Goal: Task Accomplishment & Management: Manage account settings

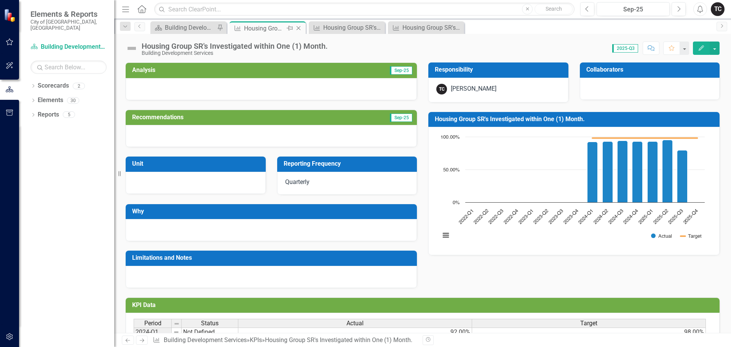
click at [299, 29] on icon "Close" at bounding box center [299, 28] width 8 height 6
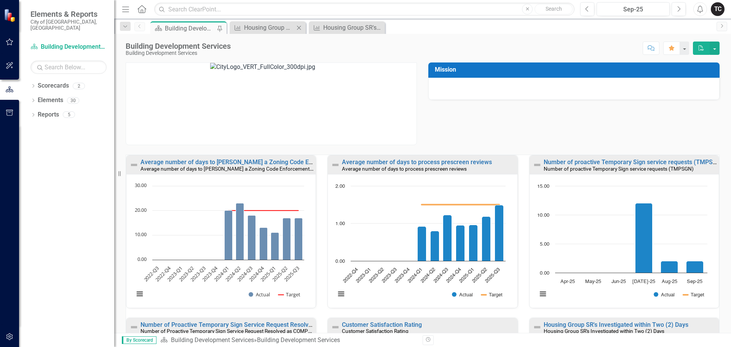
click at [299, 29] on icon "Close" at bounding box center [299, 28] width 8 height 6
click at [298, 29] on icon "Close" at bounding box center [299, 28] width 8 height 6
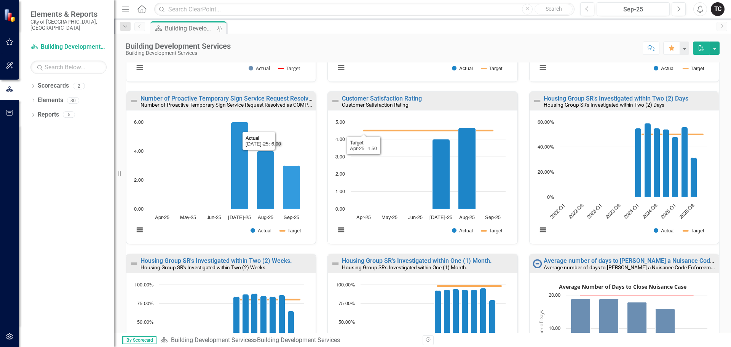
scroll to position [228, 0]
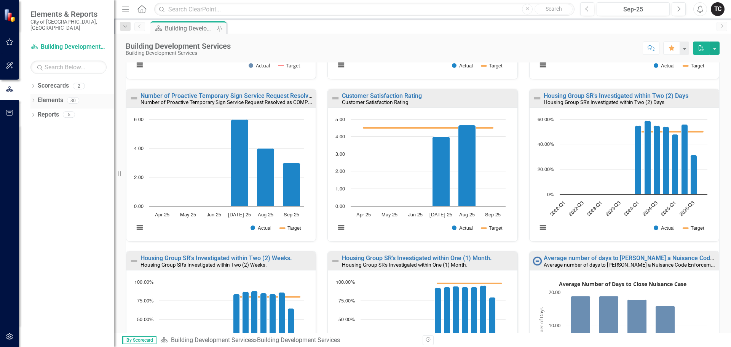
click at [33, 99] on icon "Dropdown" at bounding box center [32, 101] width 5 height 4
click at [53, 125] on link "KPI KPIs" at bounding box center [41, 129] width 23 height 9
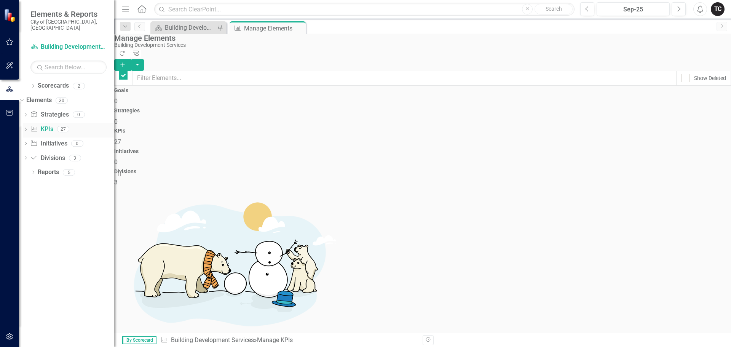
checkbox input "false"
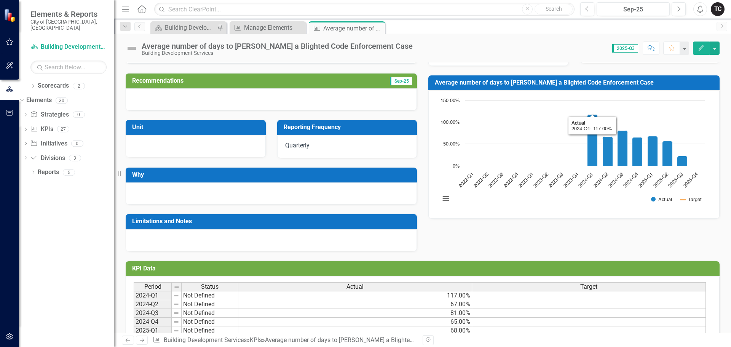
scroll to position [85, 0]
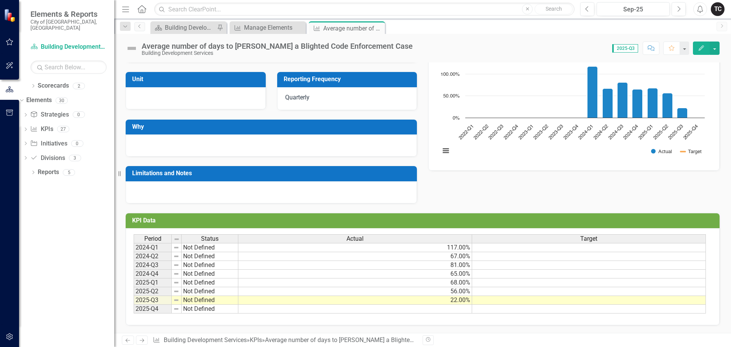
click at [440, 250] on td "117.00%" at bounding box center [355, 247] width 234 height 9
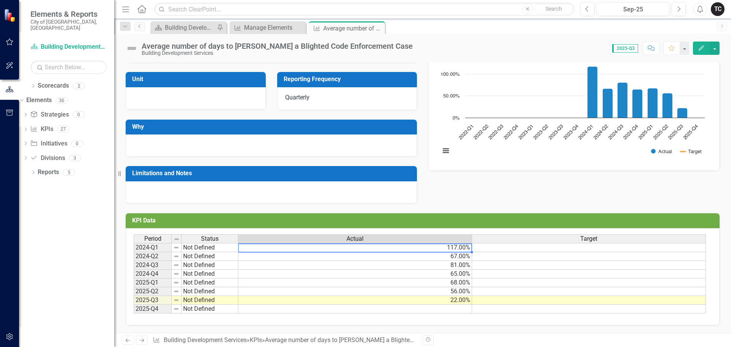
click at [457, 240] on div "Actual" at bounding box center [354, 239] width 233 height 8
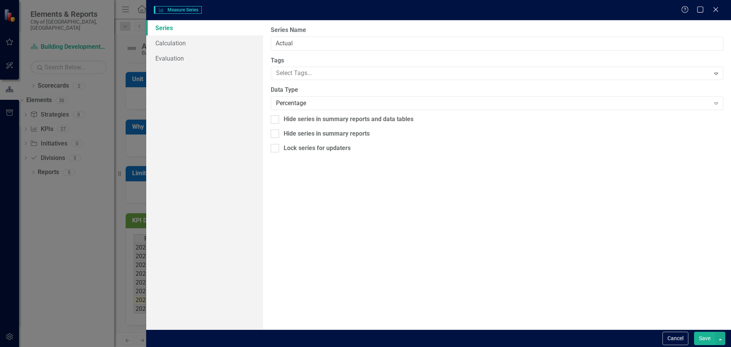
type input "Actual"
click at [291, 106] on div "Percentage" at bounding box center [493, 103] width 434 height 9
click at [707, 337] on button "Save" at bounding box center [704, 338] width 21 height 13
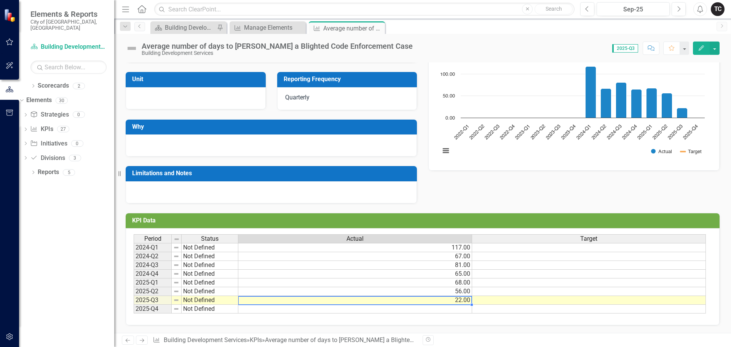
click at [369, 303] on td "22.00" at bounding box center [355, 300] width 234 height 9
click at [385, 294] on td "56.00" at bounding box center [355, 291] width 234 height 9
click at [415, 284] on td "68.00" at bounding box center [355, 282] width 234 height 9
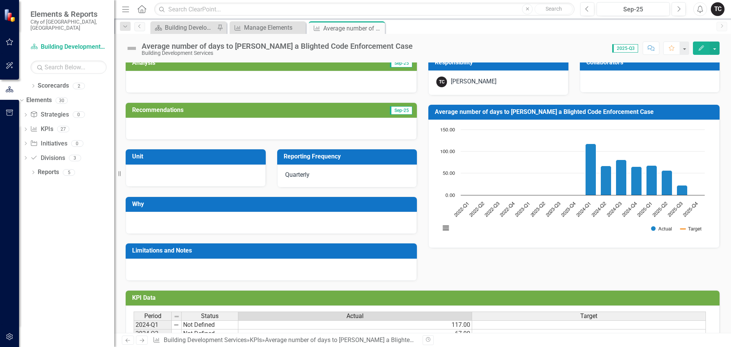
scroll to position [0, 0]
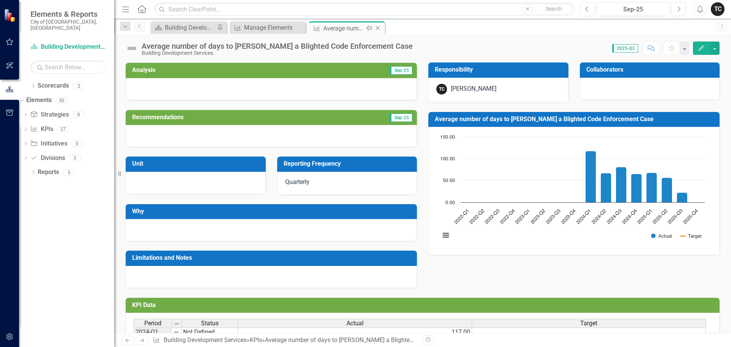
click at [379, 29] on icon "Close" at bounding box center [378, 28] width 8 height 6
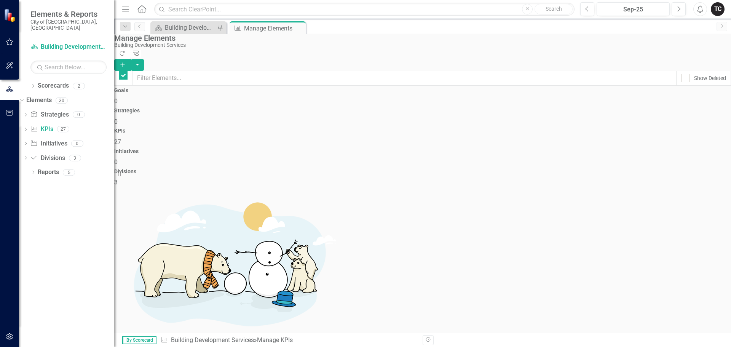
checkbox input "false"
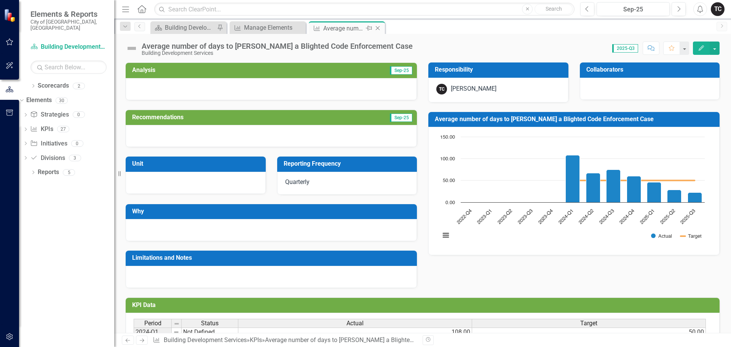
click at [378, 29] on icon "Close" at bounding box center [378, 28] width 8 height 6
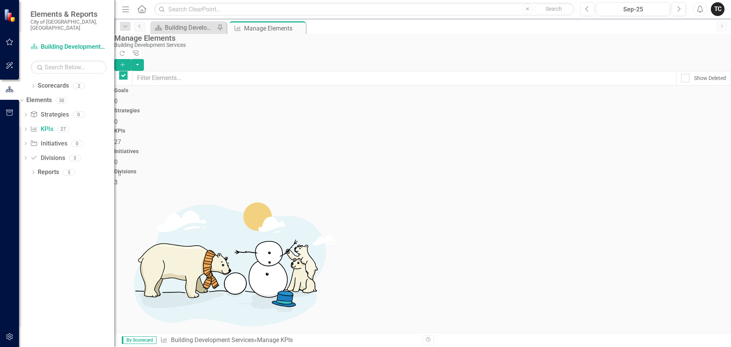
checkbox input "false"
click at [189, 31] on div "Building Development Services" at bounding box center [190, 28] width 50 height 10
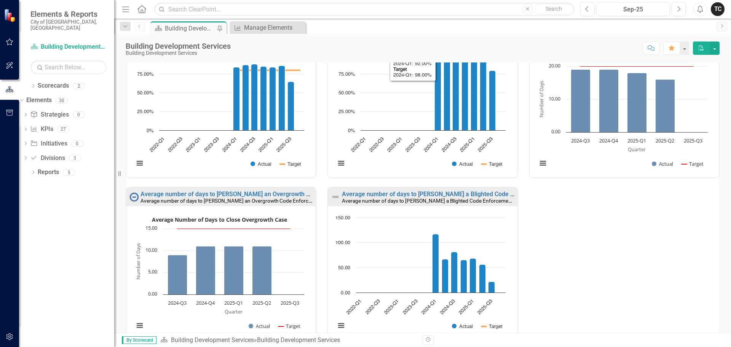
scroll to position [498, 0]
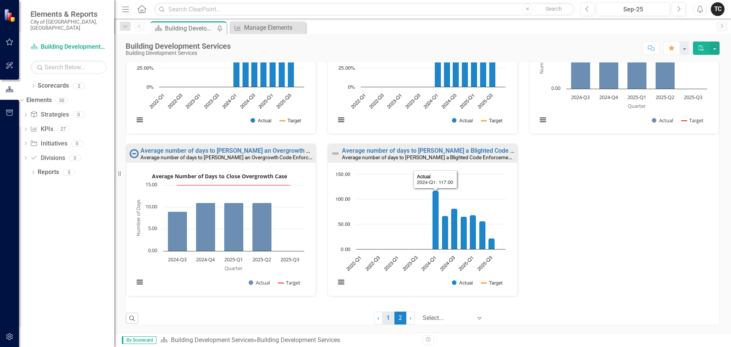
click at [383, 316] on link "1" at bounding box center [388, 317] width 12 height 13
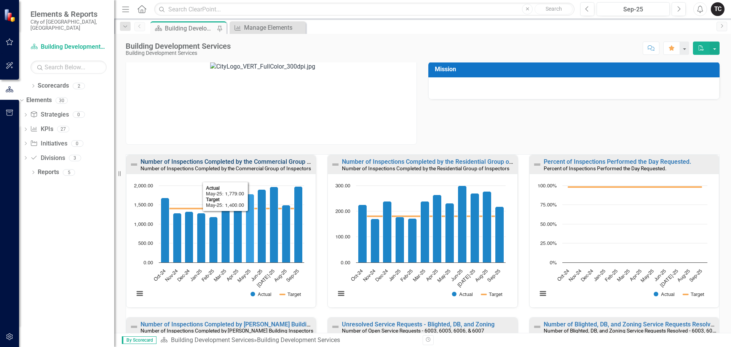
scroll to position [0, 0]
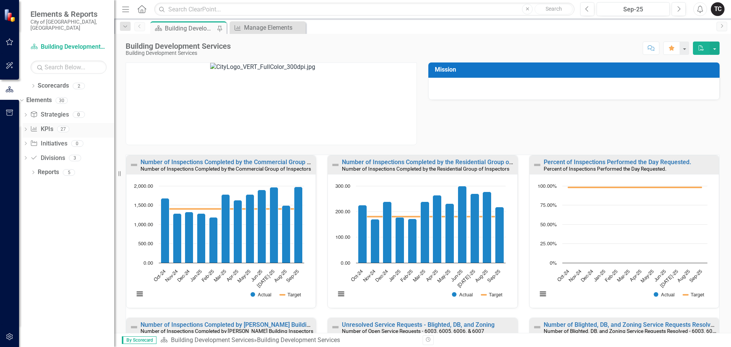
click at [53, 125] on link "KPI KPIs" at bounding box center [41, 129] width 23 height 9
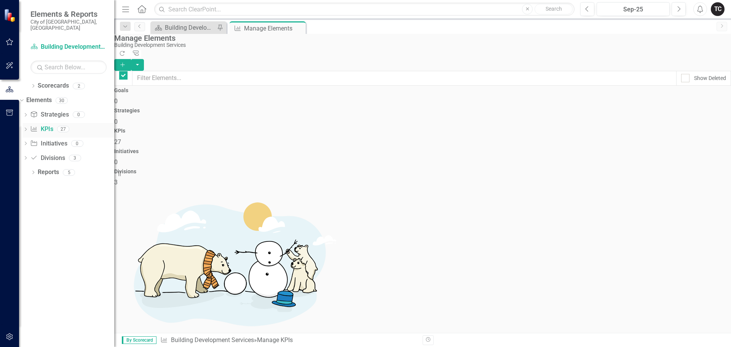
checkbox input "false"
click at [126, 62] on icon "Add" at bounding box center [122, 64] width 7 height 5
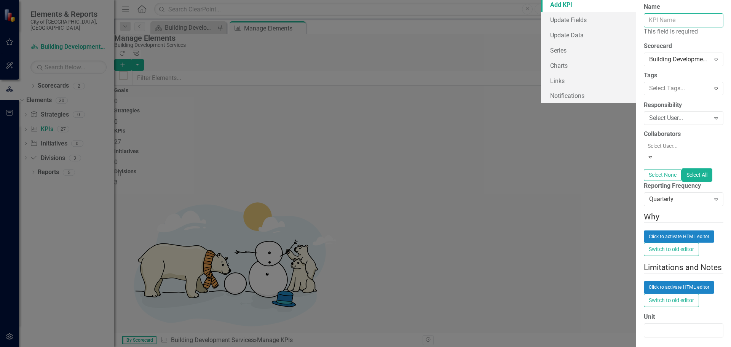
click at [644, 27] on input "Name" at bounding box center [684, 20] width 80 height 14
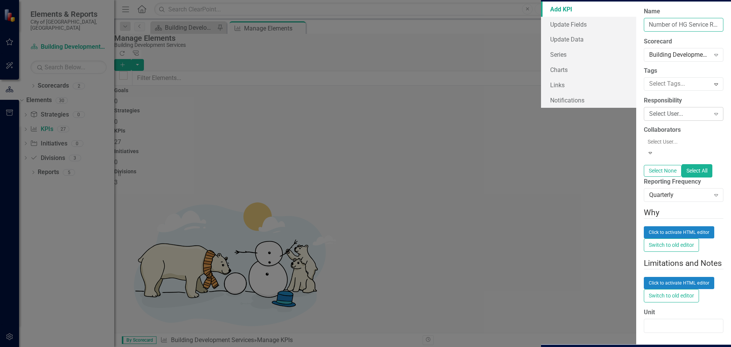
type input "Number of HG Service Requests Submitted Quarterly"
click at [649, 118] on div "Select User..." at bounding box center [679, 114] width 61 height 9
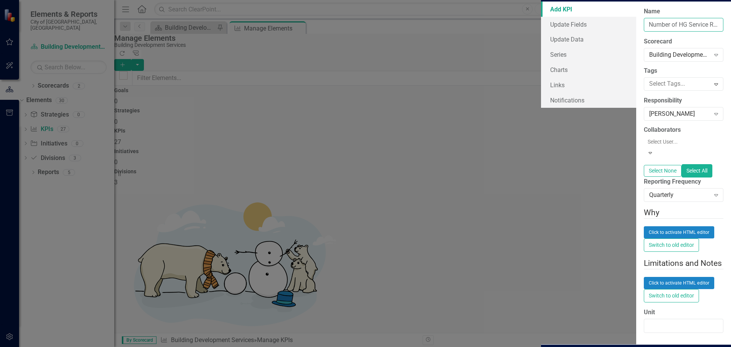
drag, startPoint x: 365, startPoint y: 45, endPoint x: 214, endPoint y: 45, distance: 150.8
click at [644, 32] on input "Number of HG Service Requests Submitted Quarterly" at bounding box center [684, 25] width 80 height 14
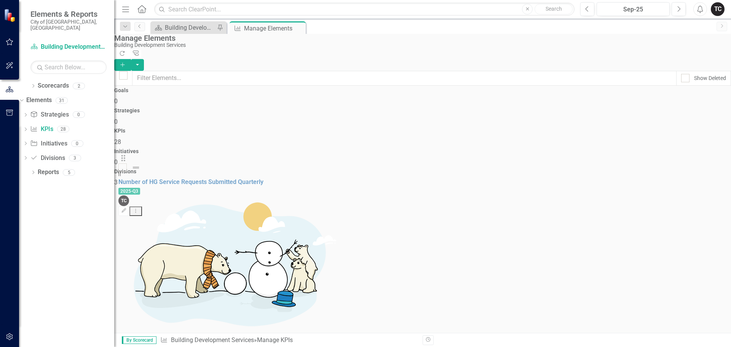
scroll to position [406, 0]
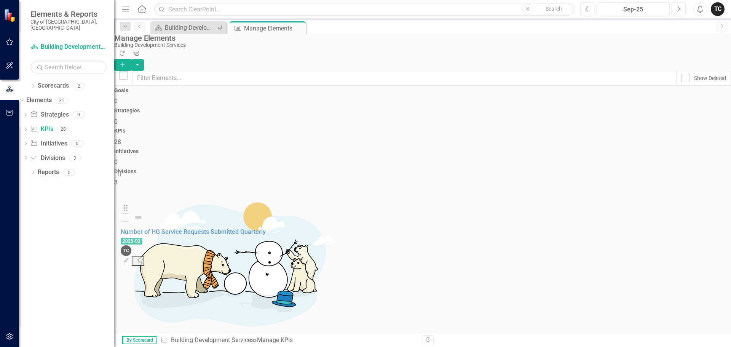
drag, startPoint x: 134, startPoint y: 319, endPoint x: 129, endPoint y: 215, distance: 104.8
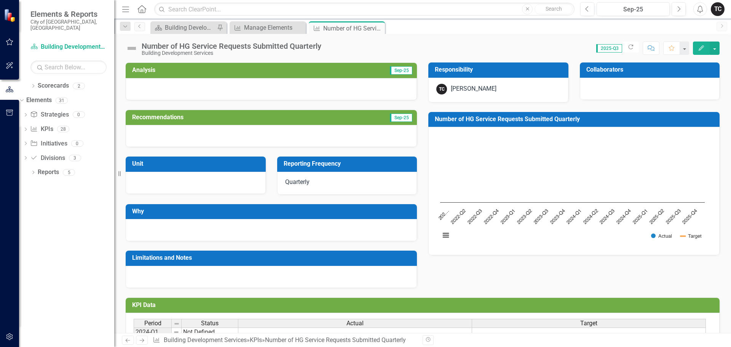
click at [518, 120] on h3 "Number of HG Service Requests Submitted Quarterly" at bounding box center [575, 119] width 281 height 7
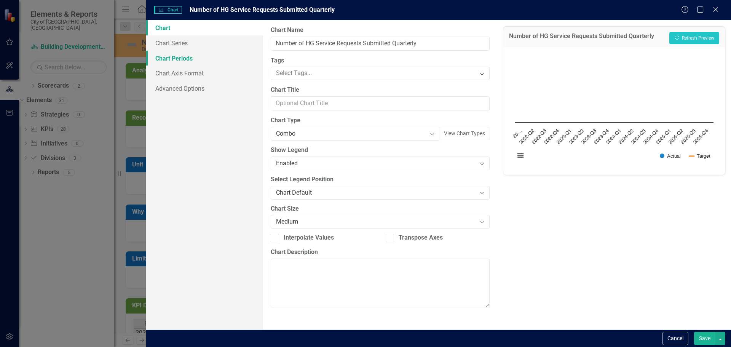
click at [180, 59] on link "Chart Periods" at bounding box center [204, 58] width 117 height 15
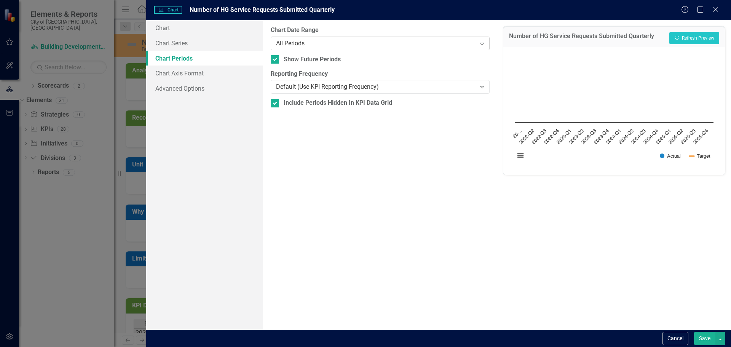
click at [301, 47] on div "All Periods" at bounding box center [376, 43] width 200 height 9
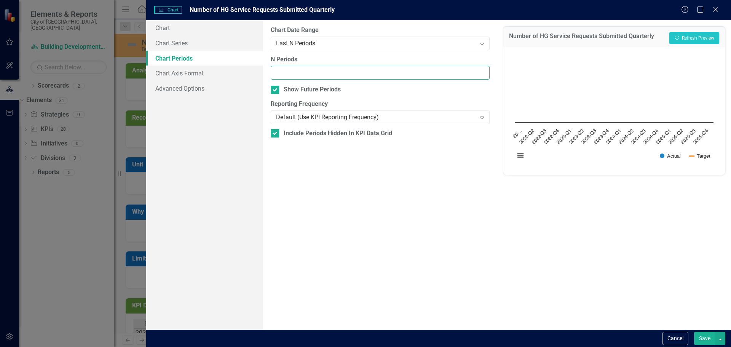
click at [302, 77] on input "N Periods" at bounding box center [380, 73] width 219 height 14
type input "12"
click at [703, 339] on button "Save" at bounding box center [704, 338] width 21 height 13
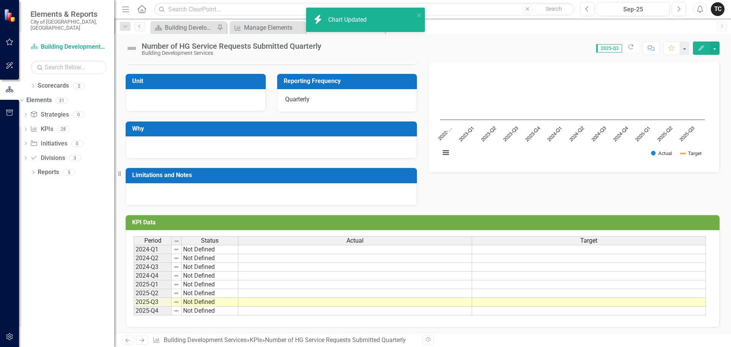
scroll to position [85, 0]
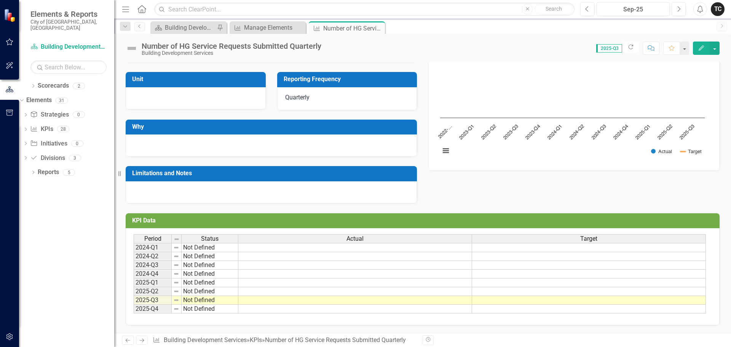
click at [275, 249] on td at bounding box center [355, 247] width 234 height 9
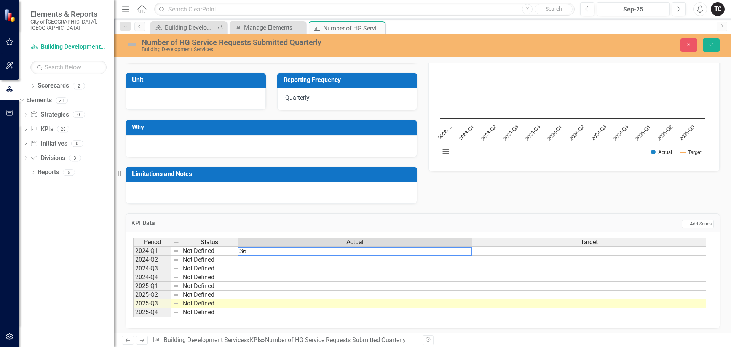
type textarea "369"
click at [452, 261] on td at bounding box center [355, 259] width 234 height 9
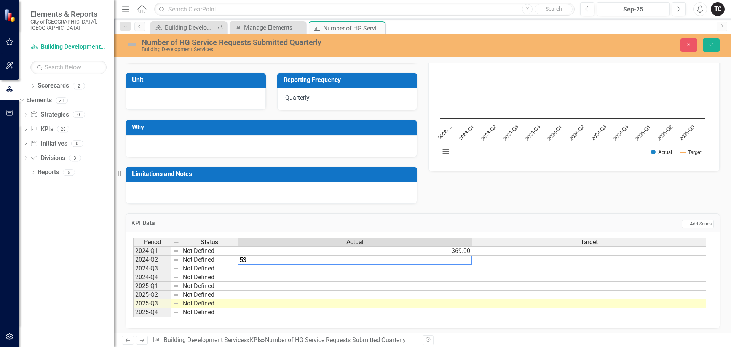
type textarea "532"
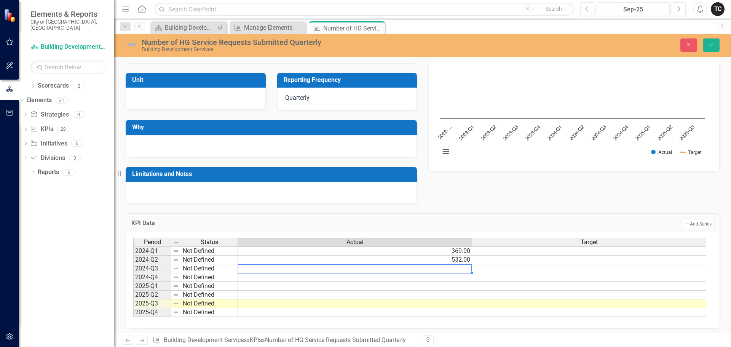
drag, startPoint x: 448, startPoint y: 268, endPoint x: 466, endPoint y: 267, distance: 17.9
click at [448, 268] on td at bounding box center [355, 268] width 234 height 9
type textarea "492"
click at [462, 277] on td at bounding box center [355, 277] width 234 height 9
type textarea "457"
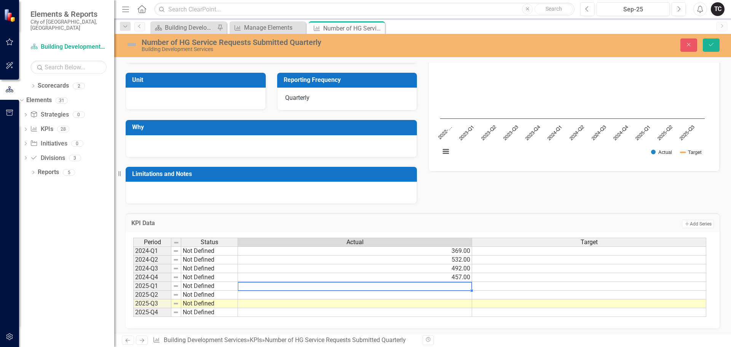
click at [460, 287] on td at bounding box center [355, 286] width 234 height 9
type textarea "447"
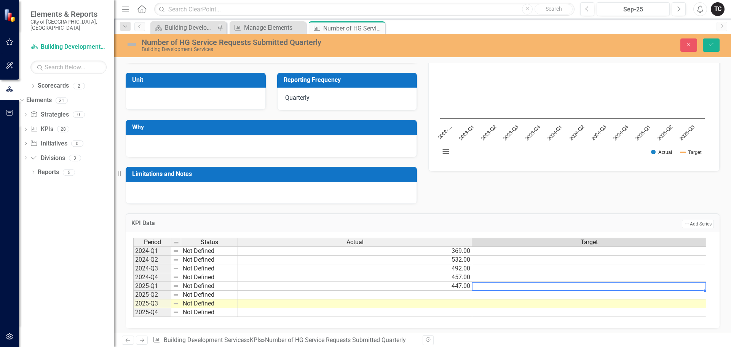
click at [456, 294] on td at bounding box center [355, 295] width 234 height 9
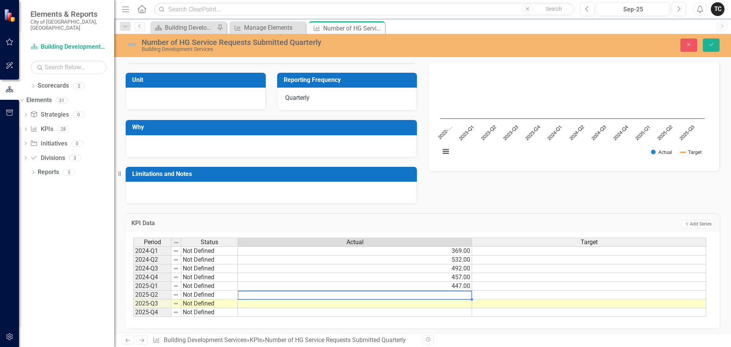
click at [461, 297] on td at bounding box center [355, 295] width 234 height 9
type textarea "671"
click at [456, 309] on td at bounding box center [355, 312] width 234 height 9
click at [456, 305] on td at bounding box center [355, 303] width 234 height 9
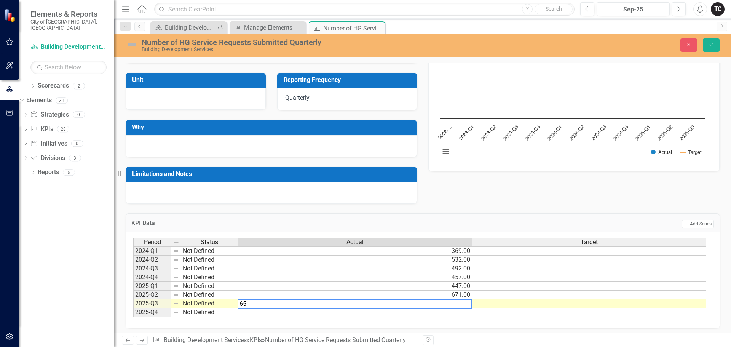
type textarea "659"
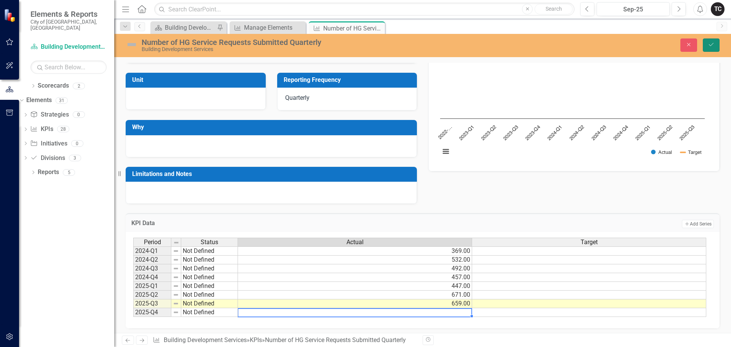
click at [709, 40] on button "Save" at bounding box center [711, 44] width 17 height 13
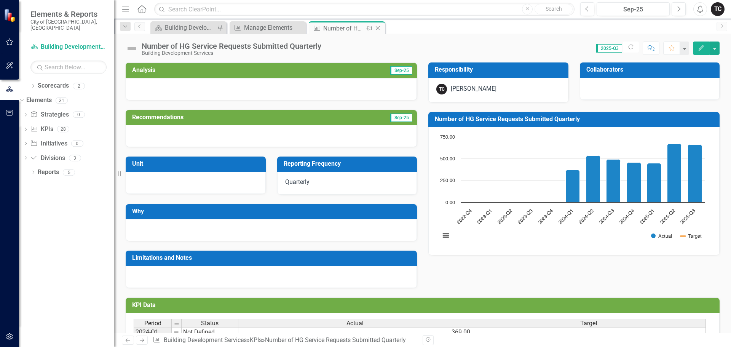
click at [377, 29] on icon at bounding box center [378, 28] width 4 height 4
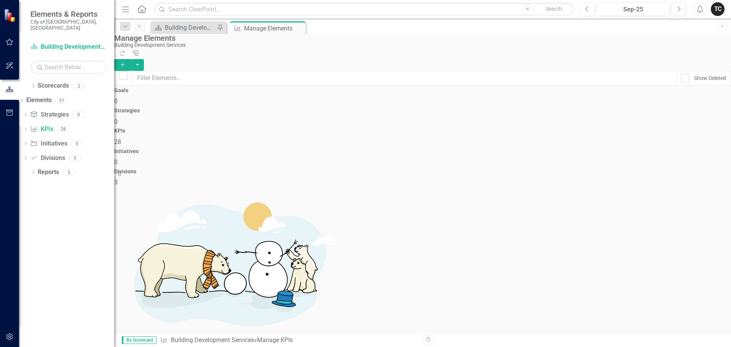
checkbox input "false"
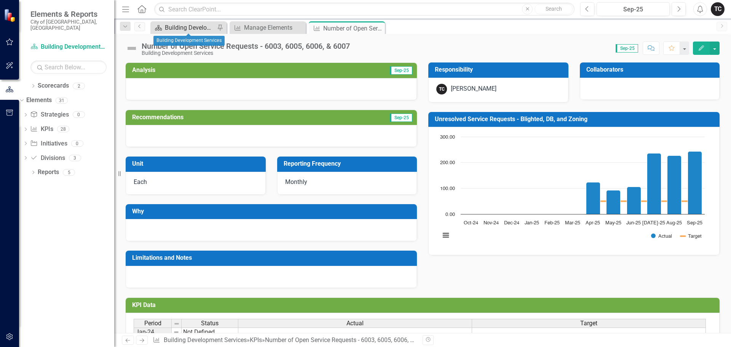
click at [192, 27] on div "Building Development Services" at bounding box center [190, 28] width 50 height 10
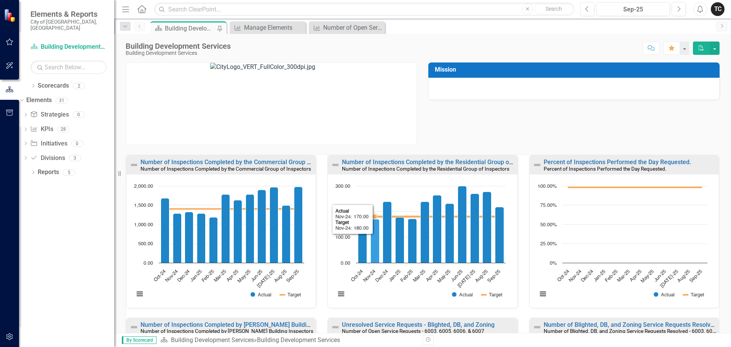
scroll to position [0, 0]
click at [471, 141] on div "Mission" at bounding box center [422, 99] width 605 height 92
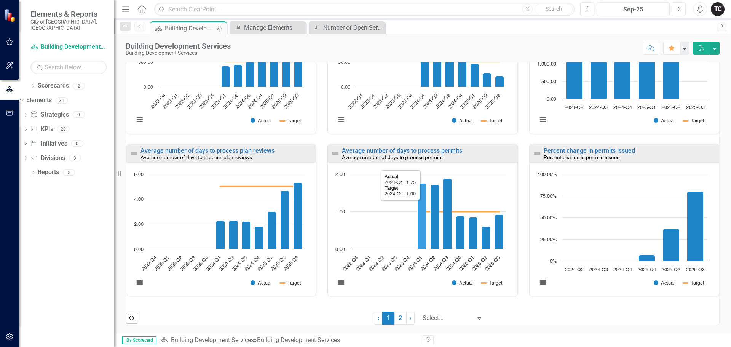
scroll to position [0, 0]
click at [53, 125] on link "KPI KPIs" at bounding box center [41, 129] width 23 height 9
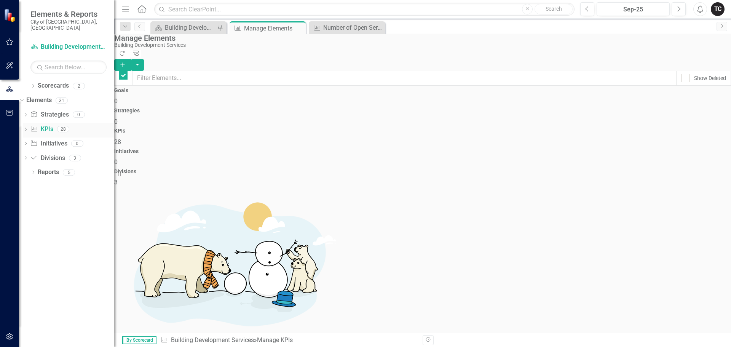
checkbox input "false"
drag, startPoint x: 134, startPoint y: 286, endPoint x: 136, endPoint y: 184, distance: 102.0
click at [179, 30] on div "Building Development Services" at bounding box center [190, 28] width 50 height 10
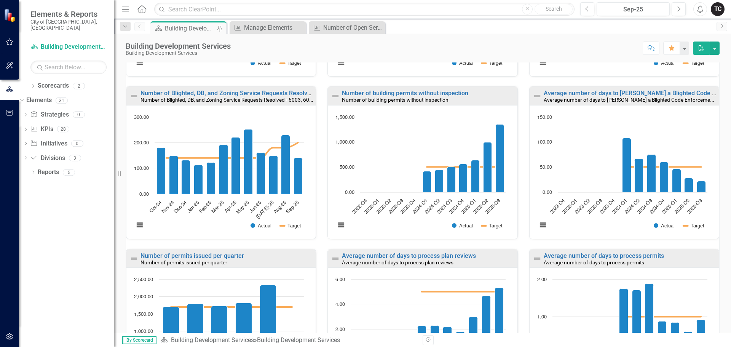
scroll to position [457, 0]
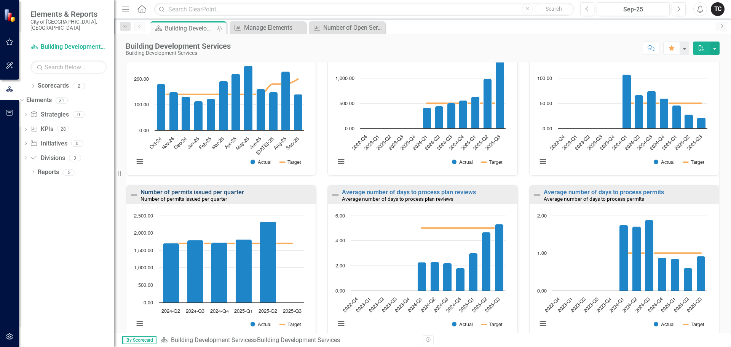
click at [201, 193] on link "Number of permits issued per quarter" at bounding box center [192, 191] width 104 height 7
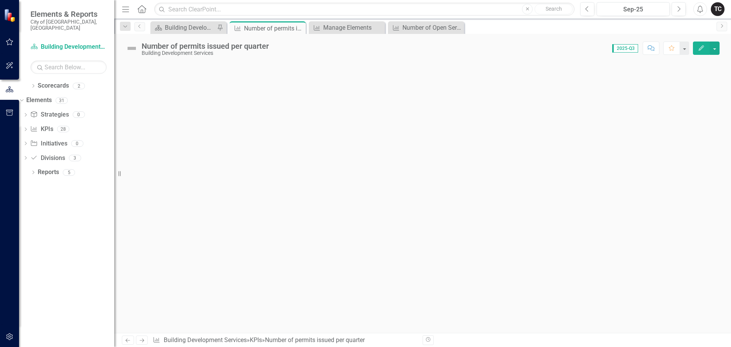
click at [282, 188] on div at bounding box center [422, 197] width 617 height 270
click at [156, 340] on icon at bounding box center [157, 339] width 6 height 5
click at [144, 339] on icon "Next" at bounding box center [142, 340] width 6 height 5
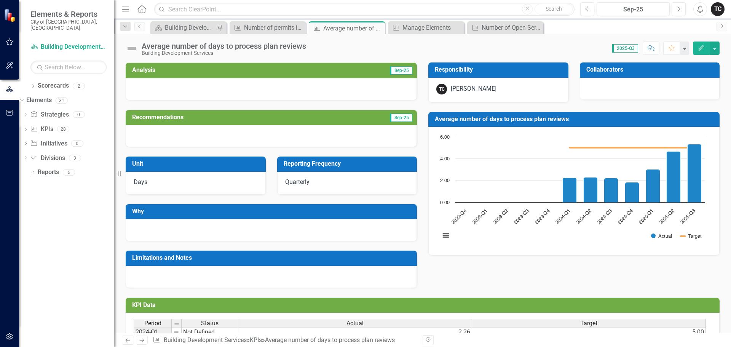
click at [126, 340] on icon at bounding box center [128, 340] width 5 height 4
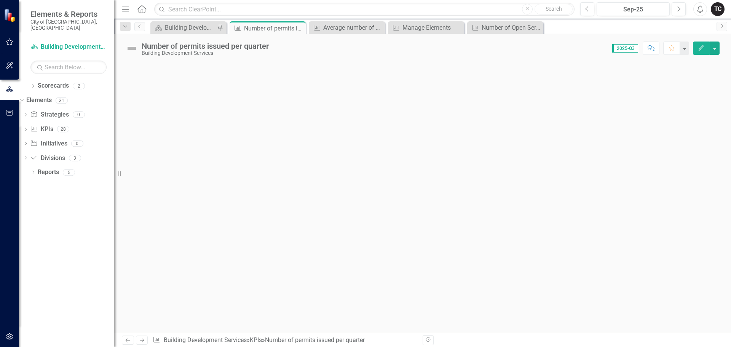
drag, startPoint x: 349, startPoint y: 172, endPoint x: 313, endPoint y: 219, distance: 58.6
click at [313, 219] on div at bounding box center [422, 197] width 617 height 270
click at [353, 337] on div "Number of permits issued per quarter" at bounding box center [315, 339] width 100 height 7
click at [428, 340] on icon "Revision History" at bounding box center [428, 339] width 6 height 5
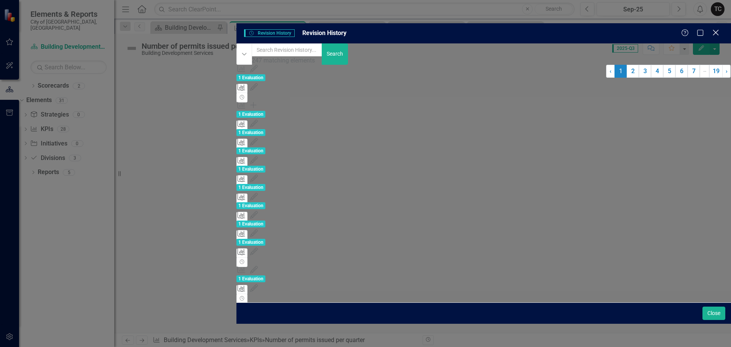
click at [716, 29] on icon "Close" at bounding box center [716, 32] width 10 height 7
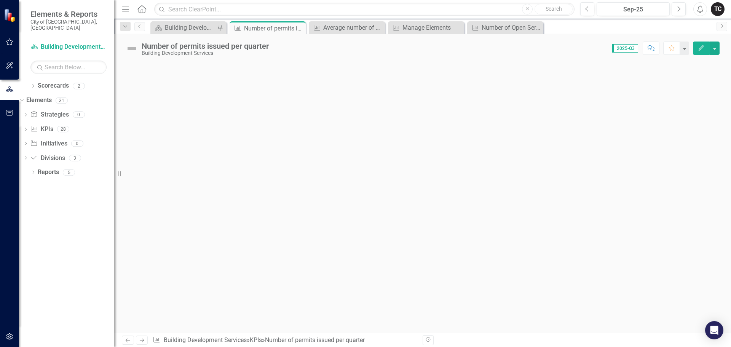
click at [394, 117] on div at bounding box center [422, 197] width 617 height 270
click at [624, 49] on span "2025-Q3" at bounding box center [625, 48] width 26 height 8
click at [686, 51] on button "button" at bounding box center [684, 48] width 10 height 13
click at [686, 50] on button "button" at bounding box center [684, 48] width 10 height 13
click at [719, 50] on button "button" at bounding box center [715, 48] width 10 height 13
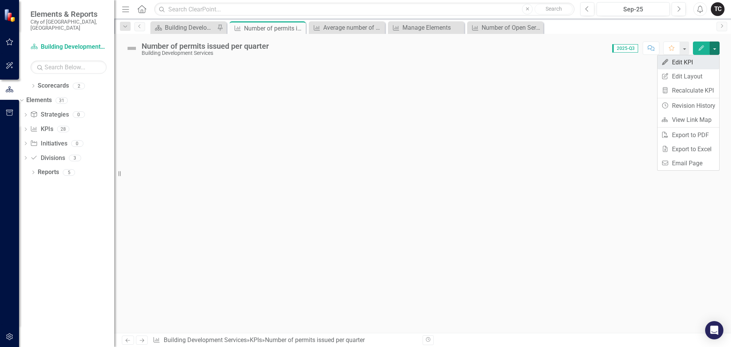
click at [682, 61] on link "Edit Edit KPI" at bounding box center [689, 62] width 62 height 14
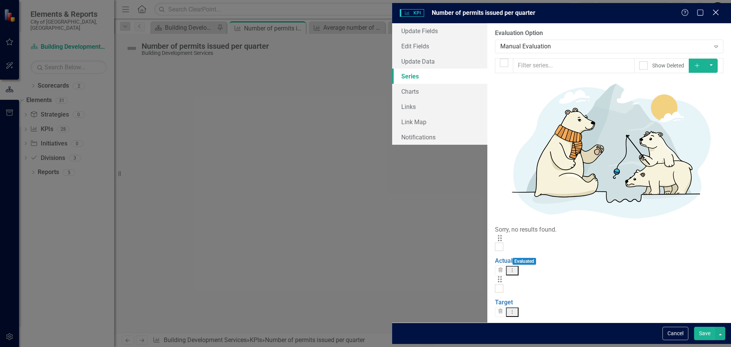
click at [716, 12] on icon "Close" at bounding box center [716, 12] width 10 height 7
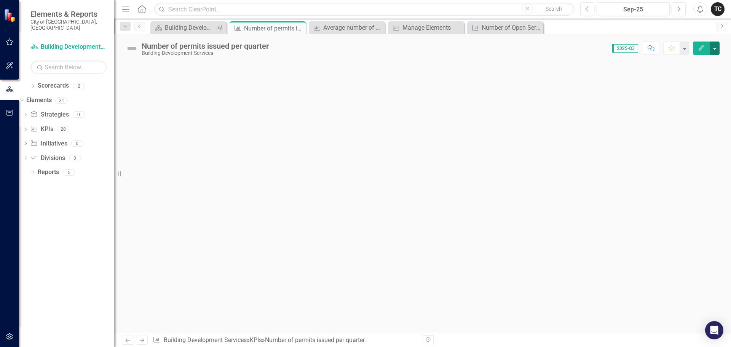
click at [713, 47] on button "button" at bounding box center [715, 48] width 10 height 13
click at [690, 93] on link "Recalculate KPI Recalculate KPI" at bounding box center [689, 90] width 62 height 14
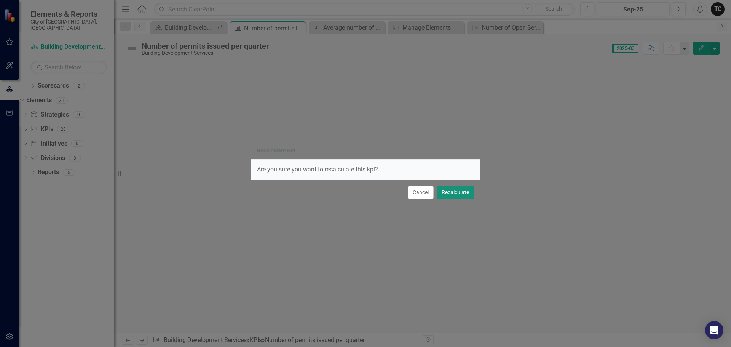
click at [454, 194] on button "Recalculate" at bounding box center [455, 192] width 37 height 13
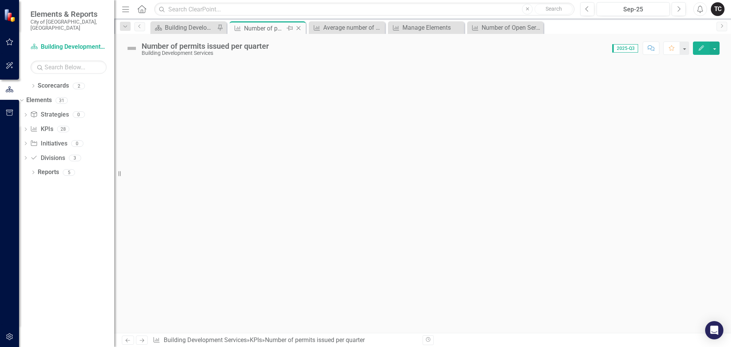
click at [273, 31] on div "Number of permits issued per quarter" at bounding box center [264, 29] width 41 height 10
click at [272, 69] on div at bounding box center [422, 197] width 617 height 270
click at [205, 51] on div "Building Development Services" at bounding box center [205, 53] width 127 height 6
click at [253, 56] on div "Building Development Services" at bounding box center [205, 53] width 127 height 6
click at [274, 53] on div "Score: 0.00 2025-Q3 Completed Comment Favorite Edit" at bounding box center [496, 48] width 447 height 13
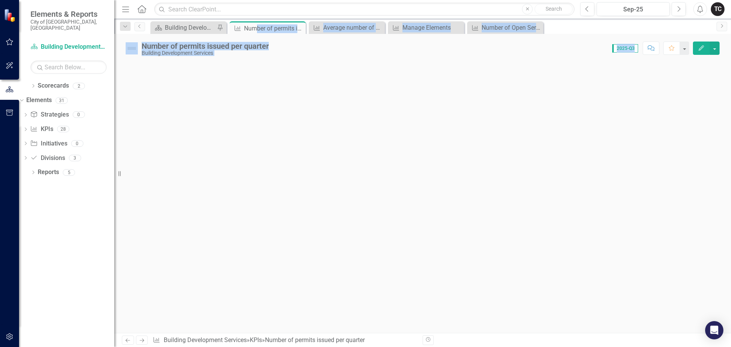
drag, startPoint x: 258, startPoint y: 28, endPoint x: 283, endPoint y: 86, distance: 63.6
click at [285, 86] on div "Menu Home Search Close Search Previous Sep-25 Next Alerts TC User Edit Profile …" at bounding box center [422, 173] width 617 height 347
click at [283, 86] on div at bounding box center [422, 197] width 617 height 270
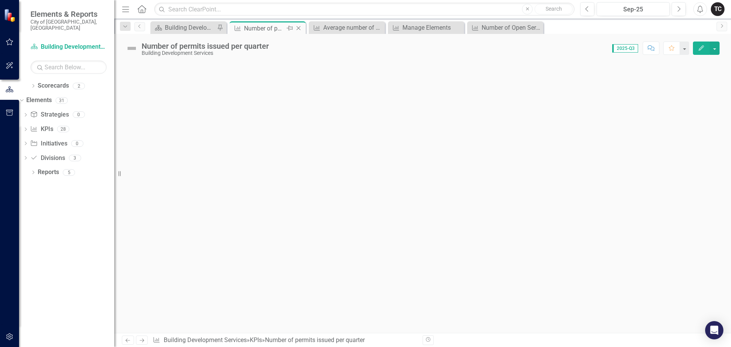
click at [273, 29] on div "Number of permits issued per quarter" at bounding box center [264, 29] width 41 height 10
click at [298, 27] on icon at bounding box center [299, 28] width 4 height 4
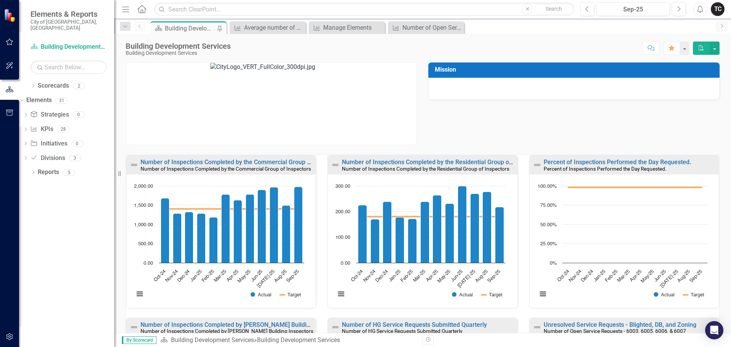
click at [0, 0] on icon "Close" at bounding box center [0, 0] width 0 height 0
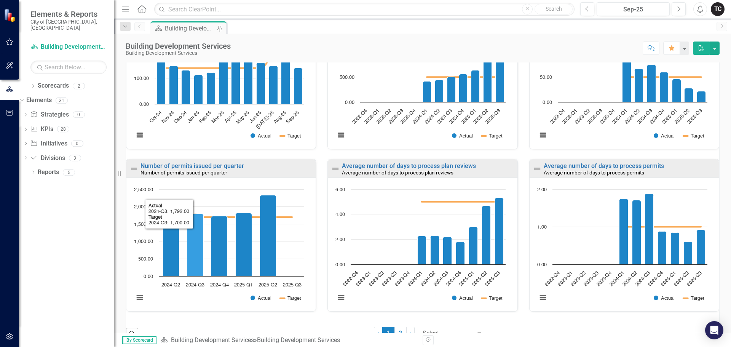
scroll to position [495, 0]
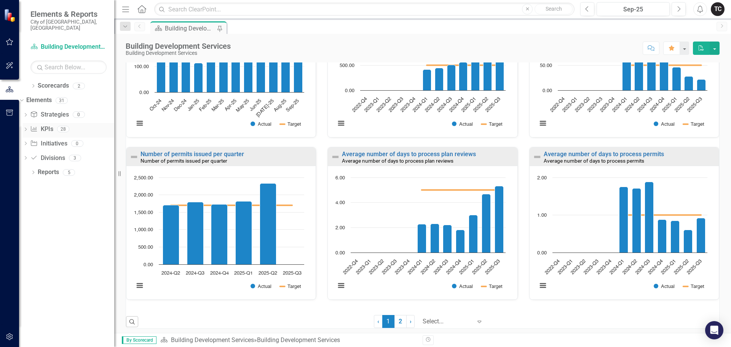
click at [53, 125] on link "KPI KPIs" at bounding box center [41, 129] width 23 height 9
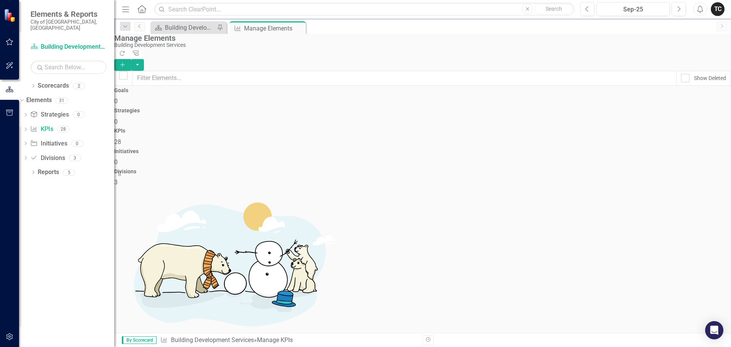
click at [131, 59] on button "Add" at bounding box center [122, 65] width 17 height 12
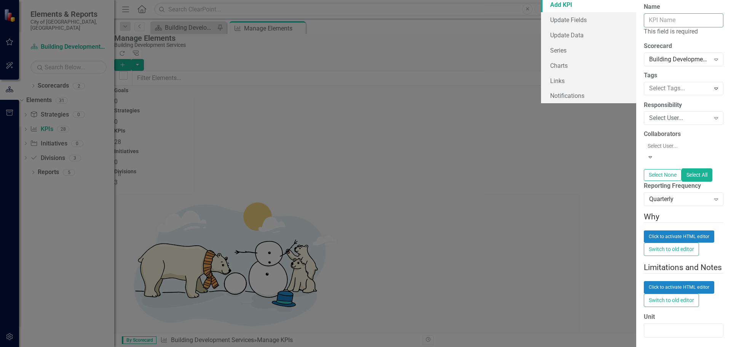
click at [644, 27] on input "Name" at bounding box center [684, 20] width 80 height 14
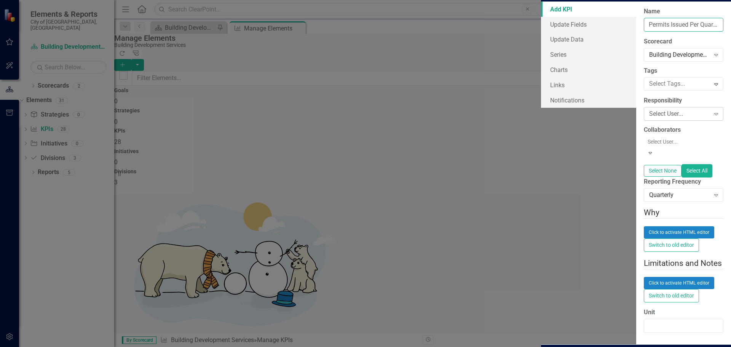
type input "Permits Issued Per Quarter"
click at [649, 118] on div "Select User..." at bounding box center [679, 114] width 61 height 9
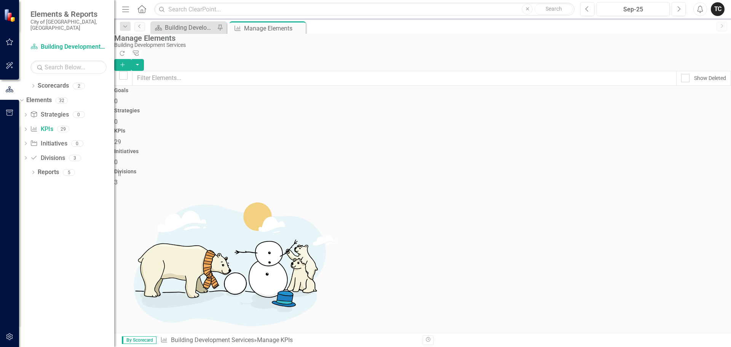
scroll to position [500, 0]
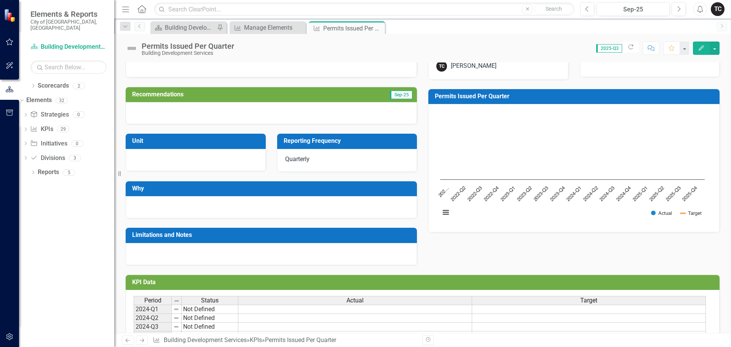
scroll to position [85, 0]
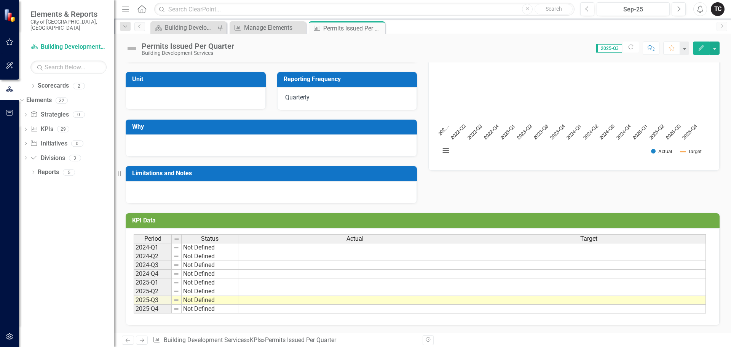
click at [306, 301] on td at bounding box center [355, 300] width 234 height 9
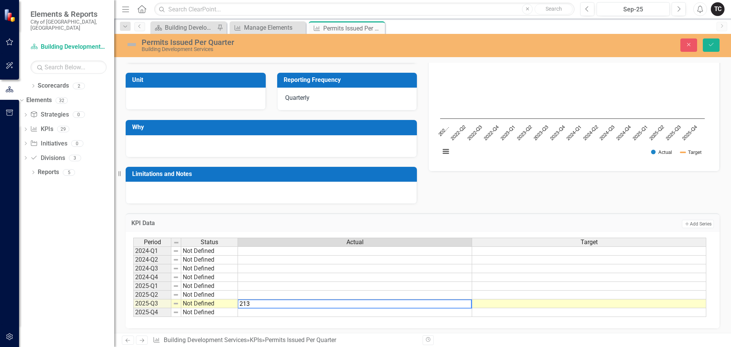
type textarea "2134"
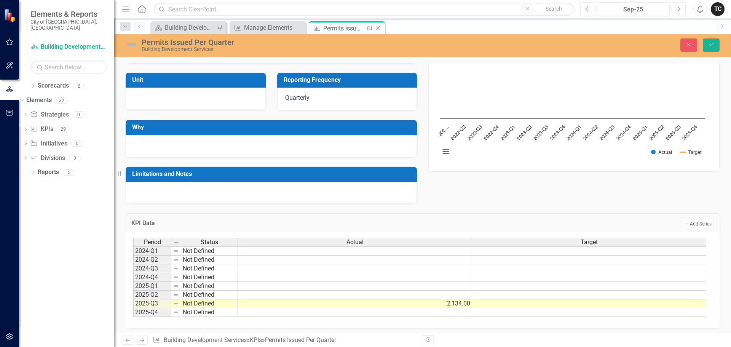
click at [343, 26] on div "Permits Issued Per Quarter" at bounding box center [343, 29] width 41 height 10
click at [190, 27] on div "Building Development Services" at bounding box center [190, 28] width 50 height 10
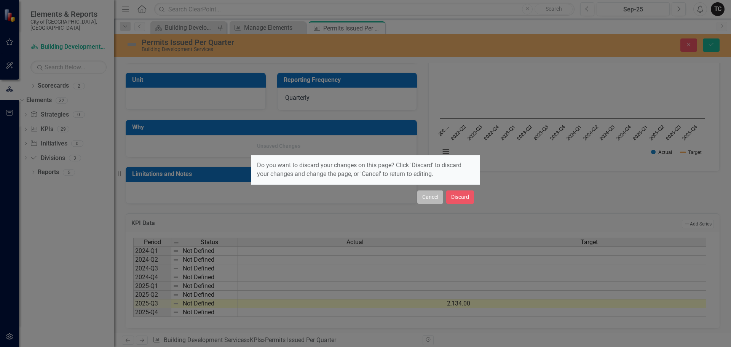
click at [426, 201] on button "Cancel" at bounding box center [430, 196] width 26 height 13
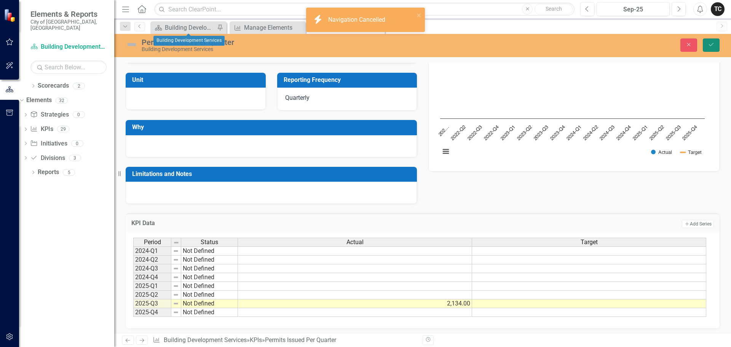
click at [710, 45] on icon "Save" at bounding box center [711, 44] width 7 height 5
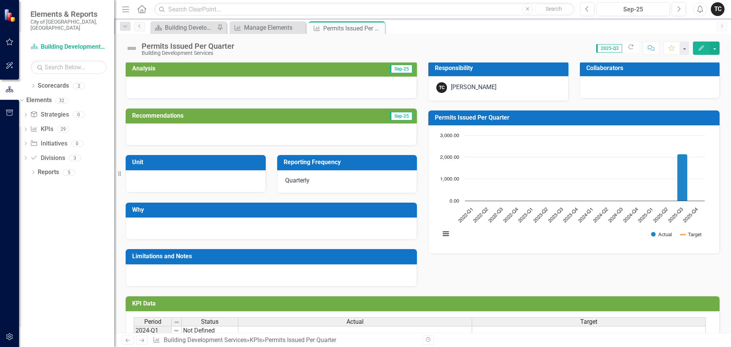
scroll to position [0, 0]
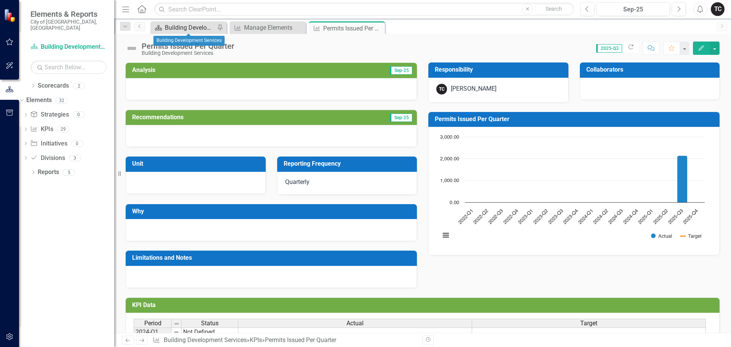
click at [178, 26] on div "Building Development Services" at bounding box center [190, 28] width 50 height 10
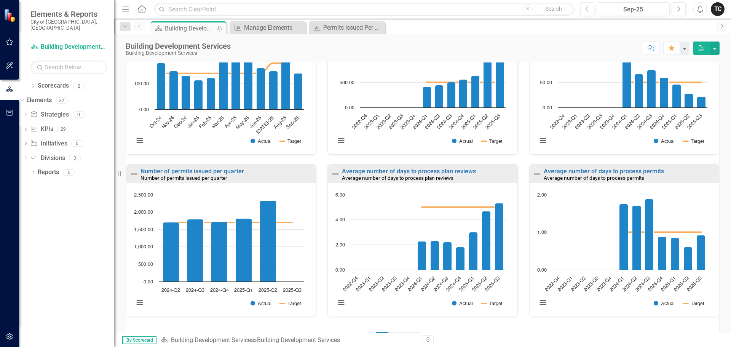
scroll to position [495, 0]
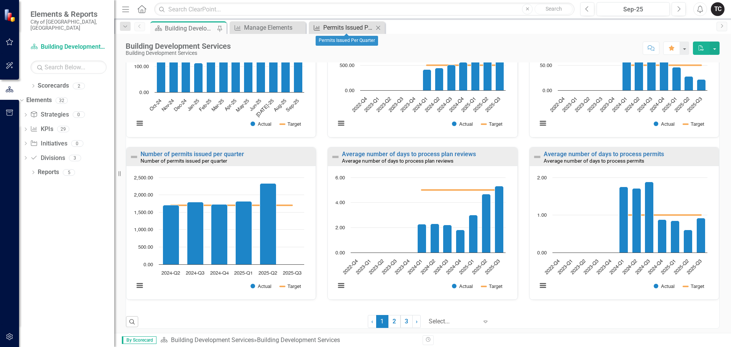
click at [345, 27] on div "Permits Issued Per Quarter" at bounding box center [348, 28] width 50 height 10
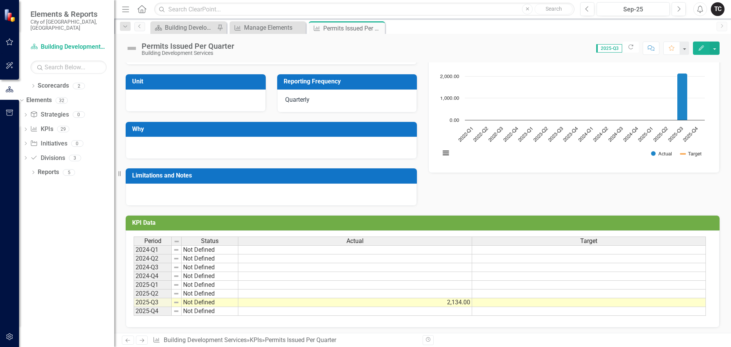
scroll to position [85, 0]
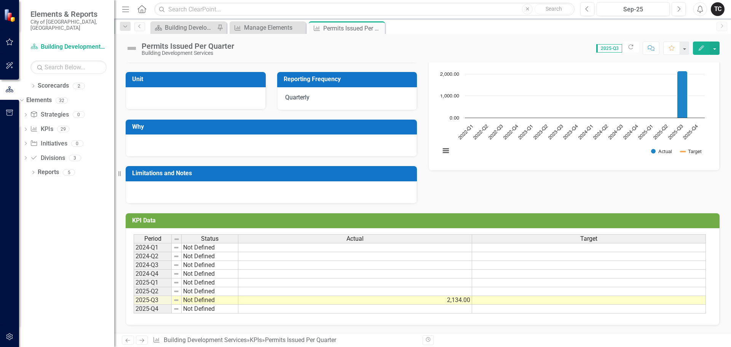
click at [134, 252] on div "Period Status Actual Target 2024-Q1 Not Defined 2024-Q2 Not Defined 2024-Q3 Not…" at bounding box center [134, 273] width 0 height 79
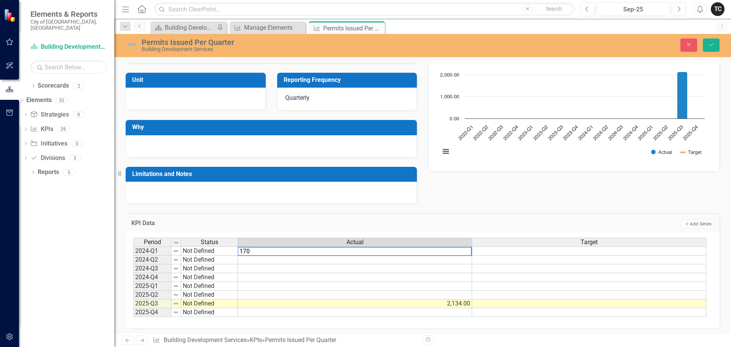
type textarea "1702"
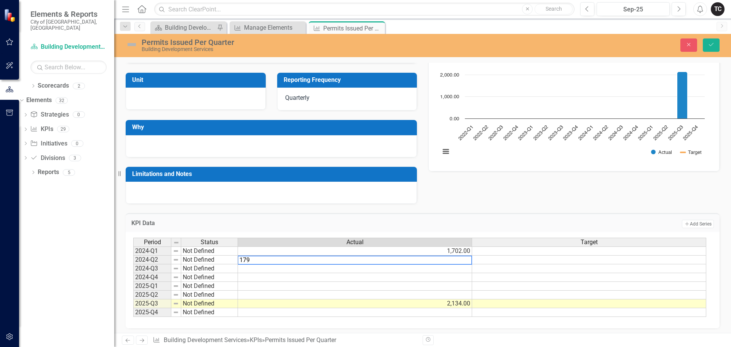
type textarea "1794"
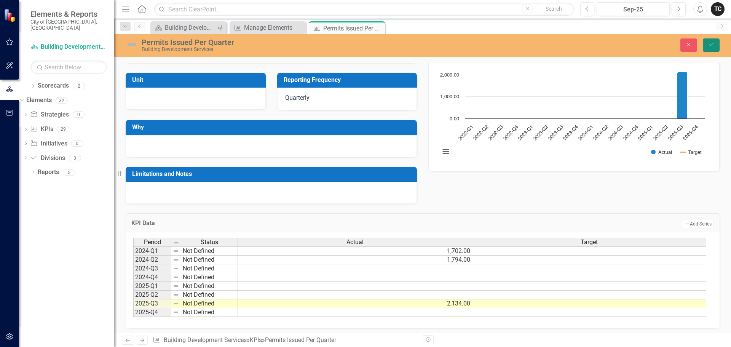
click at [715, 46] on button "Save" at bounding box center [711, 44] width 17 height 13
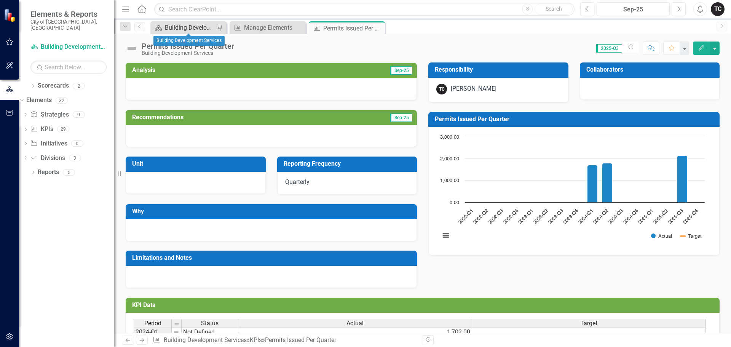
click at [188, 27] on div "Building Development Services" at bounding box center [190, 28] width 50 height 10
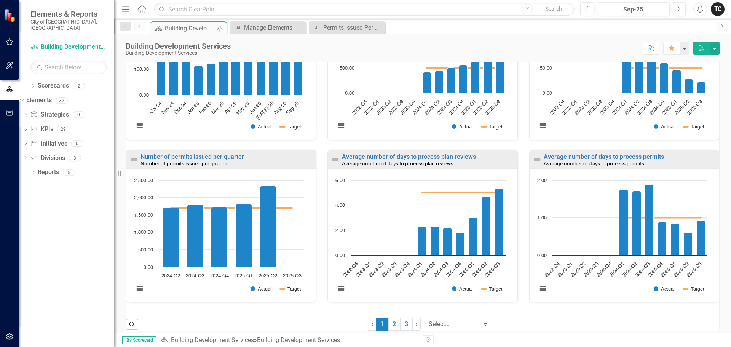
scroll to position [498, 0]
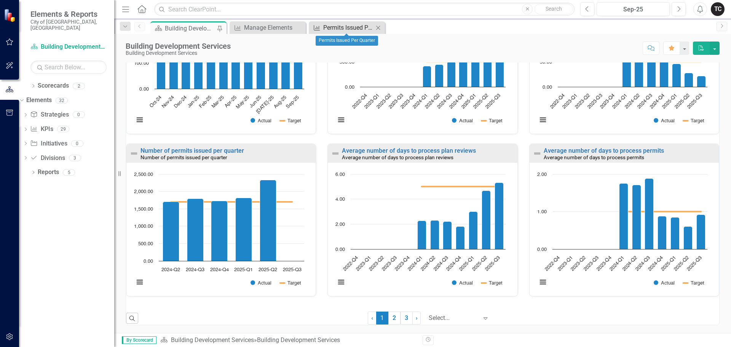
click at [337, 28] on div "Permits Issued Per Quarter" at bounding box center [348, 28] width 50 height 10
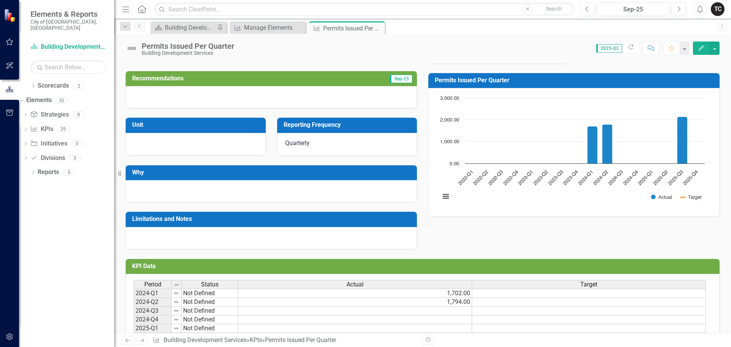
scroll to position [85, 0]
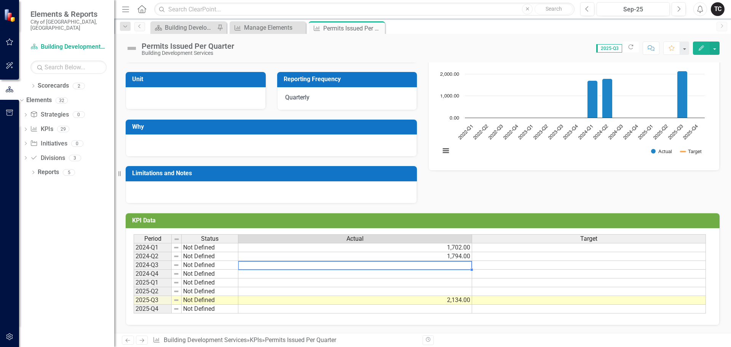
click at [451, 264] on td at bounding box center [355, 265] width 234 height 9
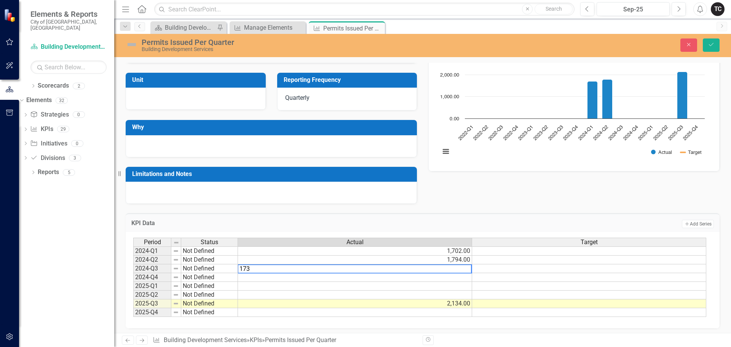
type textarea "1732"
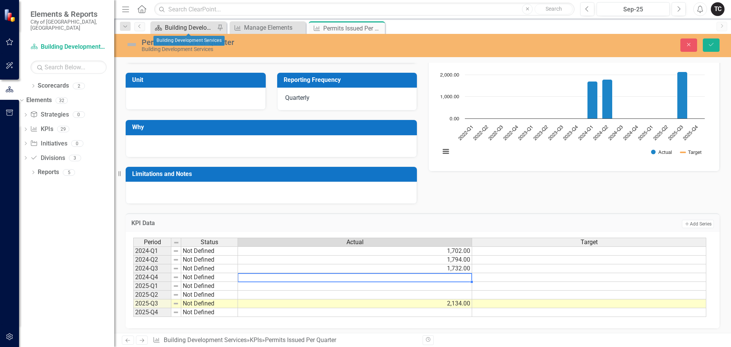
click at [188, 26] on div "Building Development Services" at bounding box center [190, 28] width 50 height 10
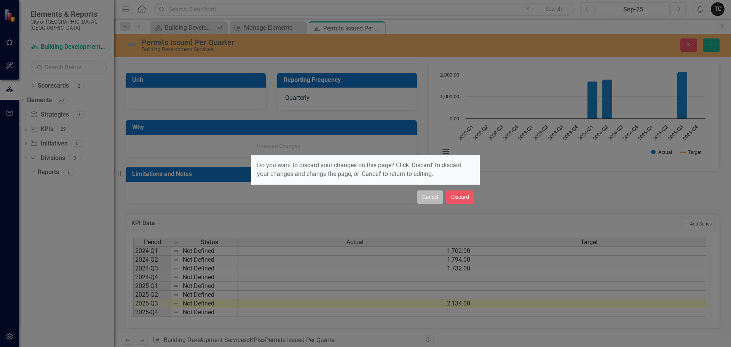
click at [431, 199] on button "Cancel" at bounding box center [430, 196] width 26 height 13
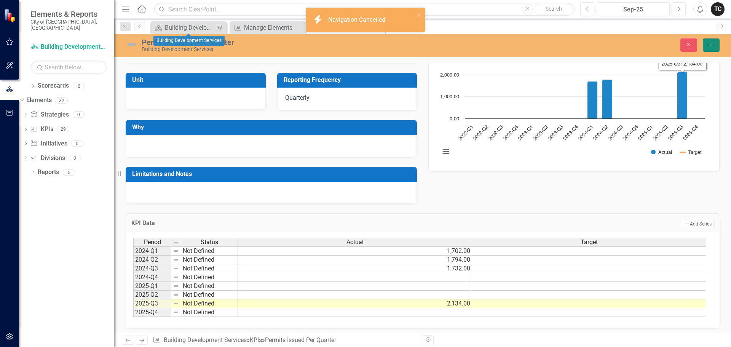
click at [714, 45] on icon "Save" at bounding box center [711, 44] width 7 height 5
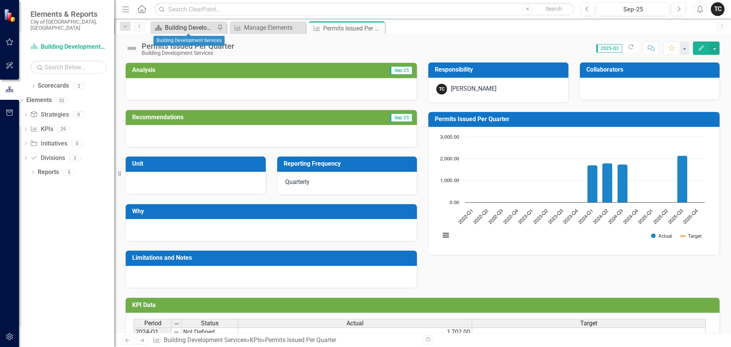
click at [188, 29] on div "Building Development Services" at bounding box center [190, 28] width 50 height 10
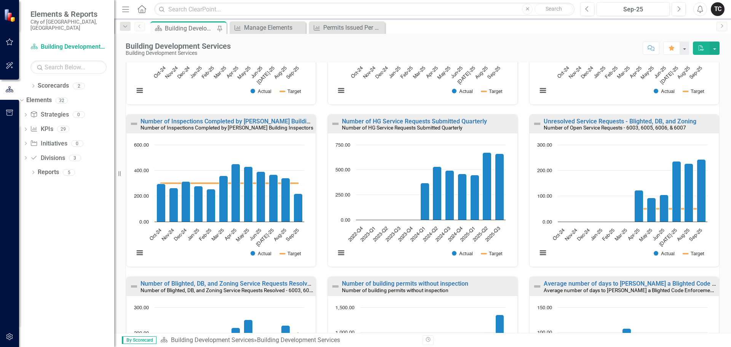
scroll to position [190, 0]
